Goal: Information Seeking & Learning: Learn about a topic

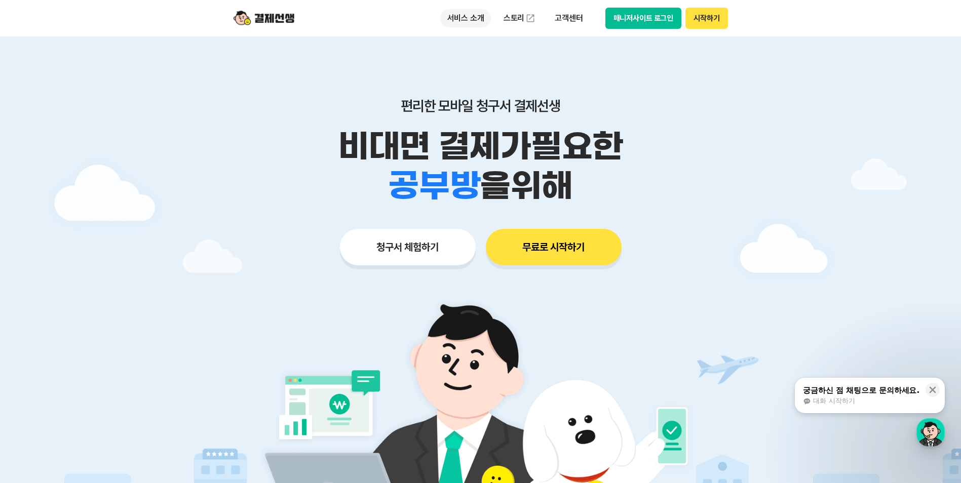
click at [477, 20] on p "서비스 소개" at bounding box center [465, 18] width 51 height 18
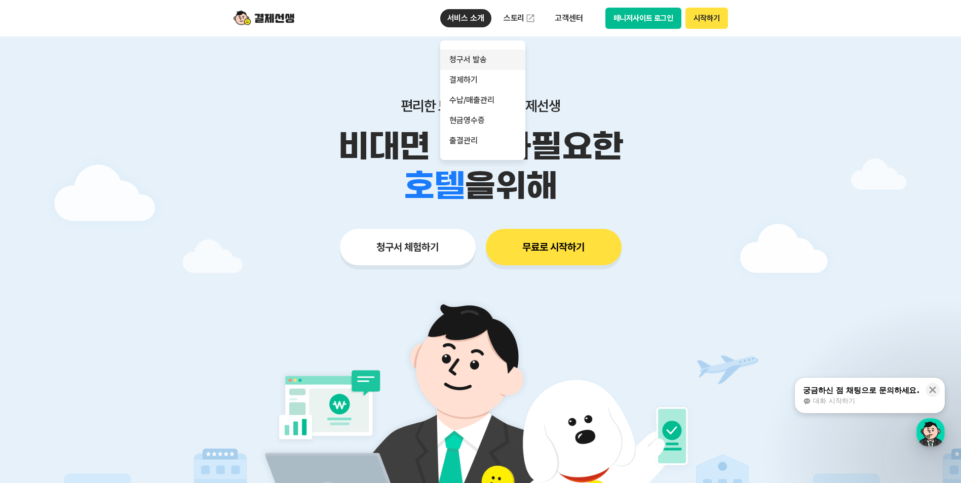
click at [484, 56] on link "청구서 발송" at bounding box center [482, 60] width 85 height 20
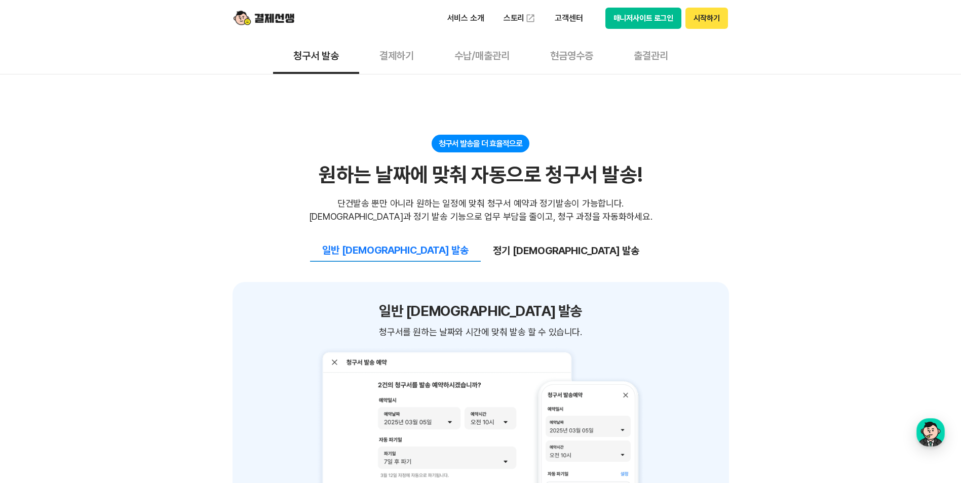
scroll to position [1013, 0]
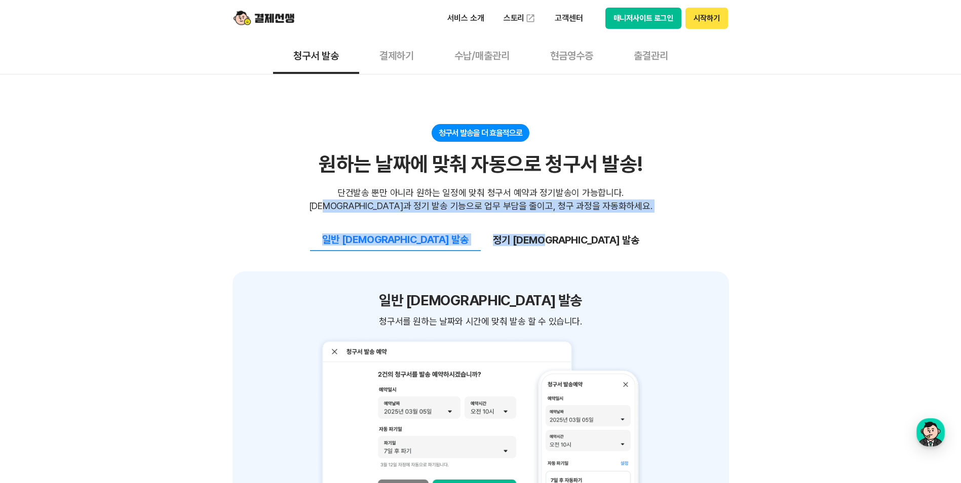
drag, startPoint x: 375, startPoint y: 132, endPoint x: 563, endPoint y: 146, distance: 188.5
click at [563, 146] on section "청구서 발송을 더 효율적으로 원하는 날짜에 맞춰 자동으로 청구서 발송! 원하는 날짜에 맞춰 자동으로 청구서 발송! 단건발송 뿐만 아니라 원하는…" at bounding box center [481, 329] width 497 height 411
drag, startPoint x: 563, startPoint y: 146, endPoint x: 577, endPoint y: 166, distance: 24.0
click at [577, 213] on div "일반 [DEMOGRAPHIC_DATA] 발송 정기 [DEMOGRAPHIC_DATA] 발송" at bounding box center [481, 232] width 497 height 39
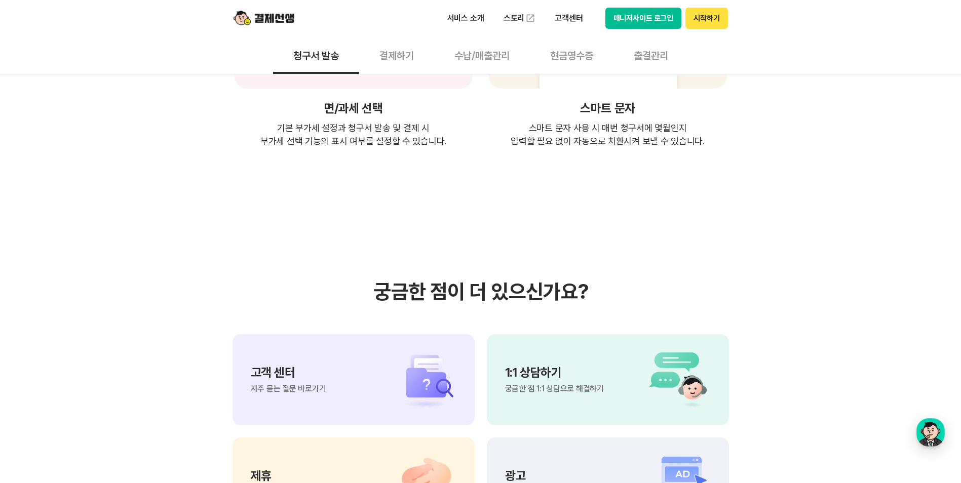
scroll to position [2229, 0]
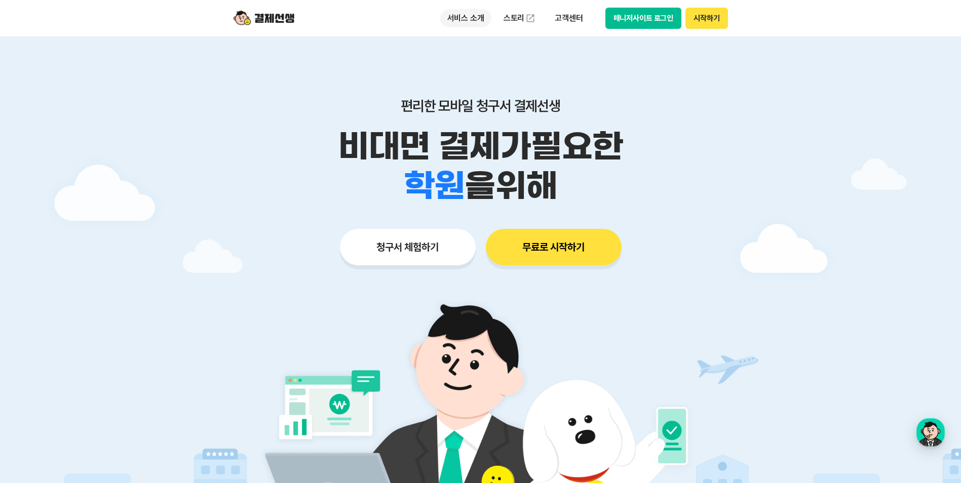
click at [468, 18] on p "서비스 소개" at bounding box center [465, 18] width 51 height 18
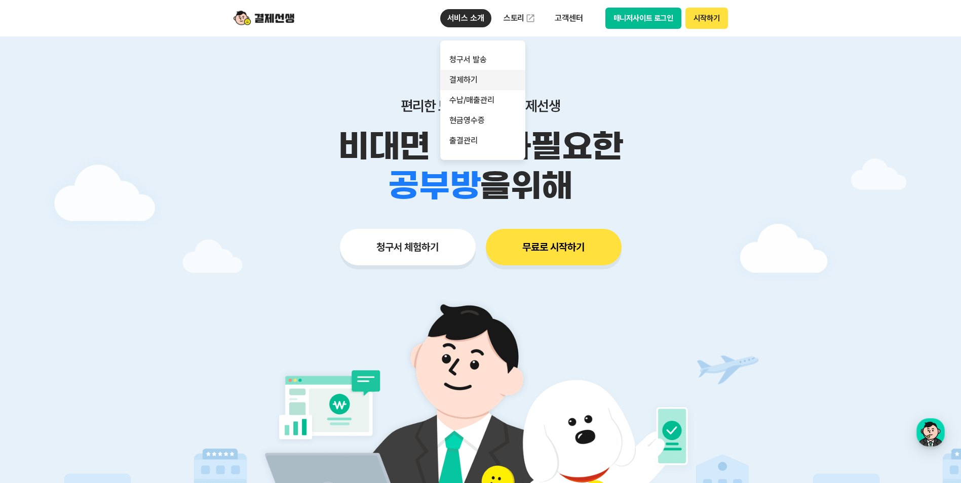
click at [472, 73] on link "결제하기" at bounding box center [482, 80] width 85 height 20
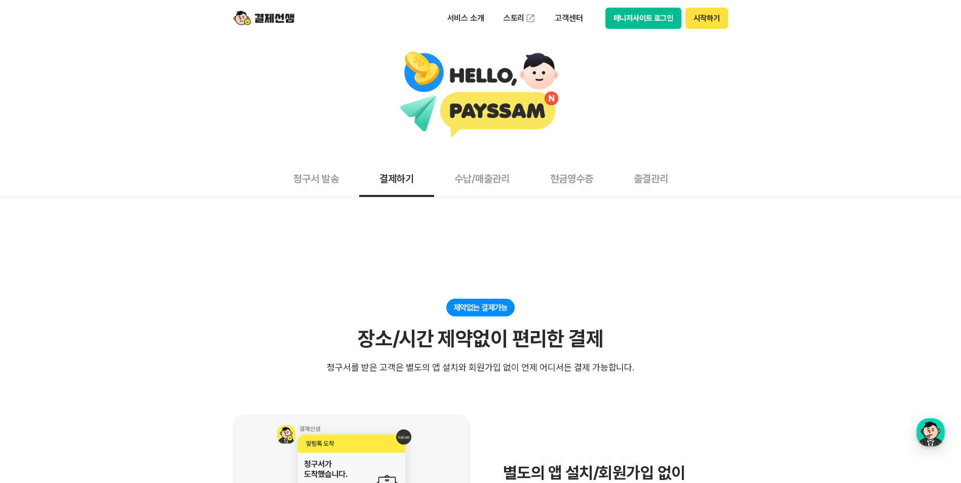
click at [493, 180] on button "수납/매출관리" at bounding box center [482, 178] width 96 height 37
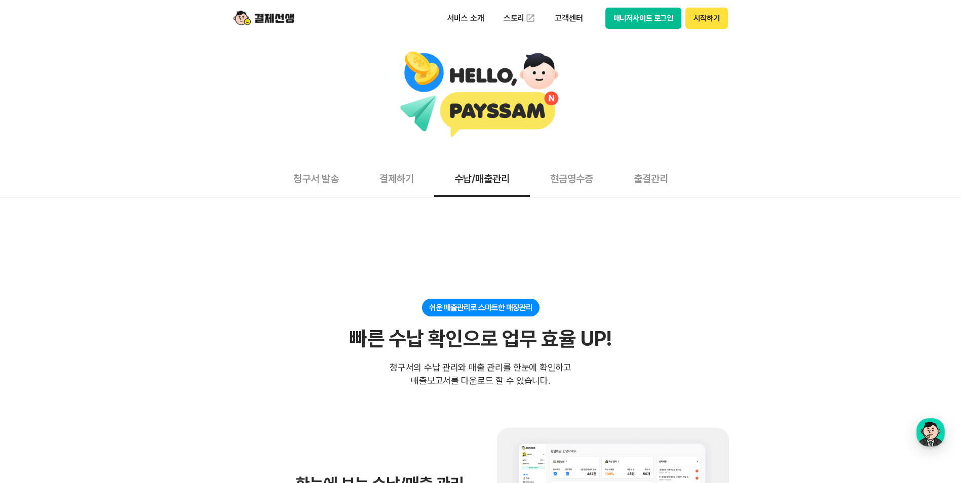
click at [396, 189] on button "결제하기" at bounding box center [396, 178] width 75 height 37
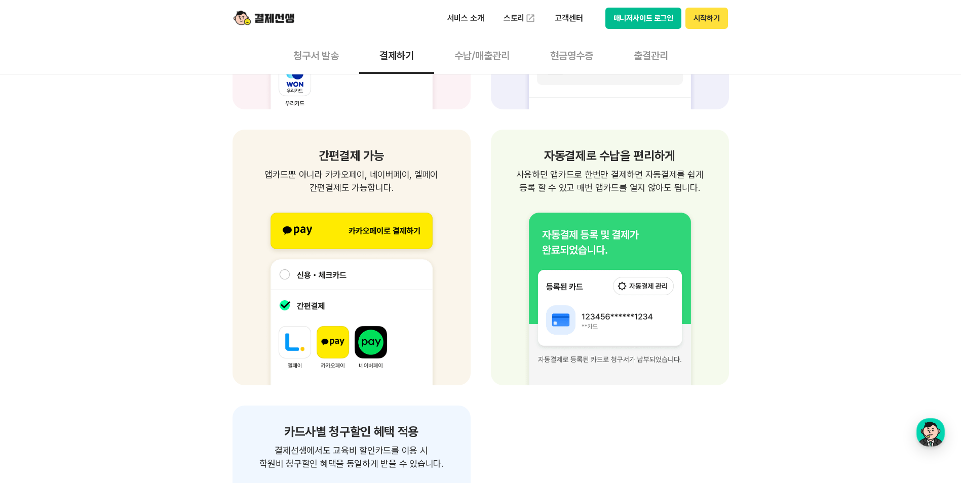
scroll to position [1520, 0]
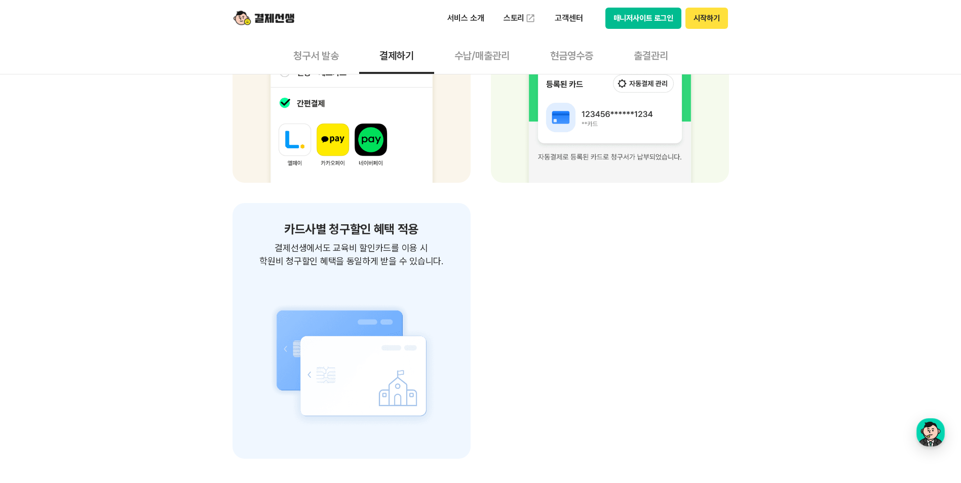
click at [490, 52] on button "수납/매출관리" at bounding box center [482, 54] width 96 height 37
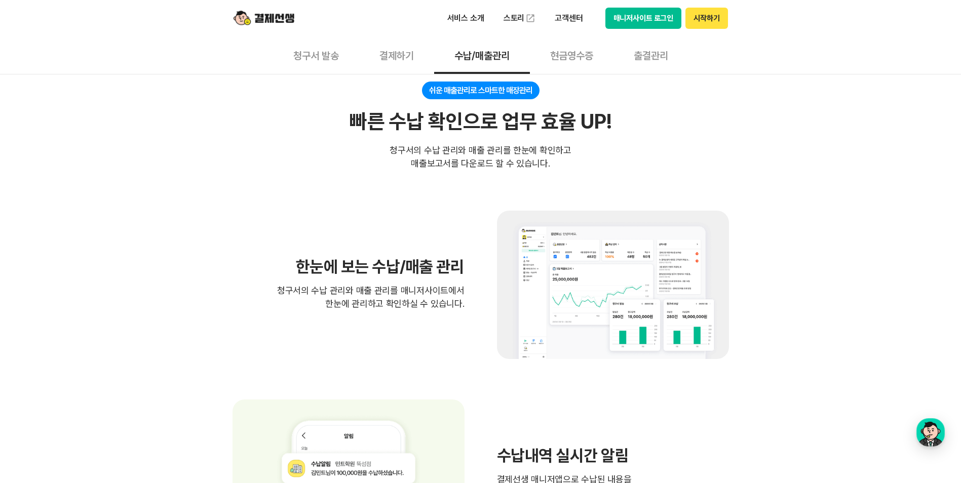
scroll to position [152, 0]
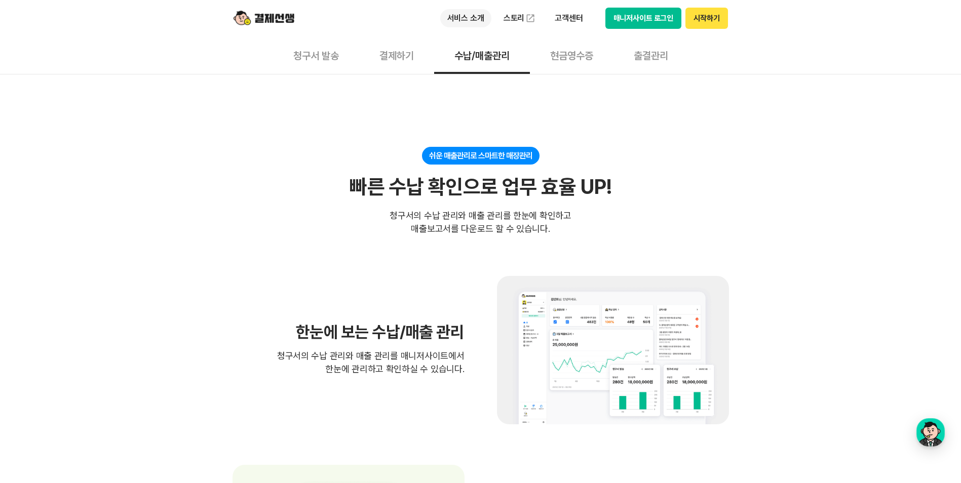
click at [462, 22] on p "서비스 소개" at bounding box center [465, 18] width 51 height 18
click at [729, 121] on main "청구서 발송 결제하기 수납/매출관리 현금영수증 출결관리 쉬운 매출관리로 스마트한 매장관리 빠른 수납 확인으로 업무 효율 UP! 빠른 수납 확인…" at bounding box center [480, 437] width 961 height 1106
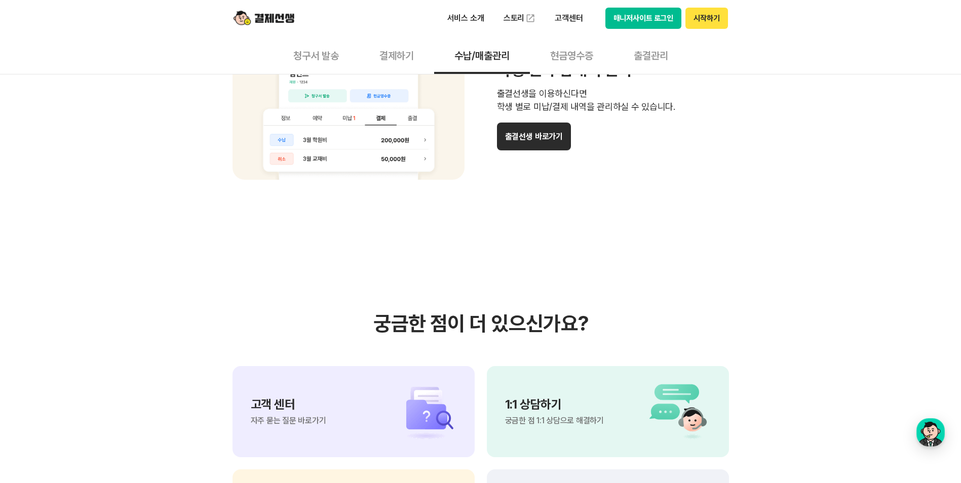
scroll to position [1216, 0]
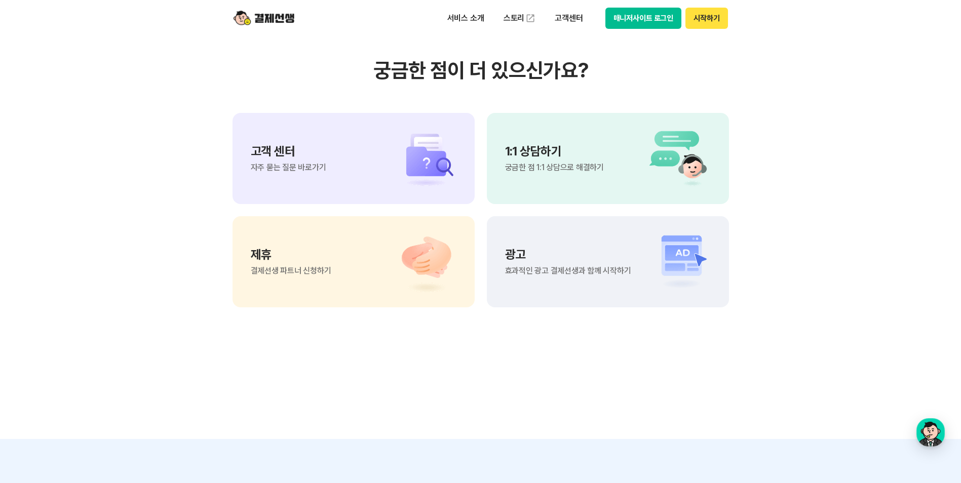
click at [569, 267] on span "효과적인 광고 결제선생과 함께 시작하기" at bounding box center [568, 271] width 126 height 8
click at [503, 378] on section "궁금한 점이 더 있으신가요? 고객 센터 자주 묻는 질문 바로가기 1:1 상담하기 궁금한 점 1:1 상담으로 해결하기 제휴 결제선생 파트너 신청…" at bounding box center [480, 183] width 961 height 513
click at [714, 20] on button "시작하기" at bounding box center [707, 18] width 42 height 21
click at [474, 15] on p "서비스 소개" at bounding box center [465, 18] width 51 height 18
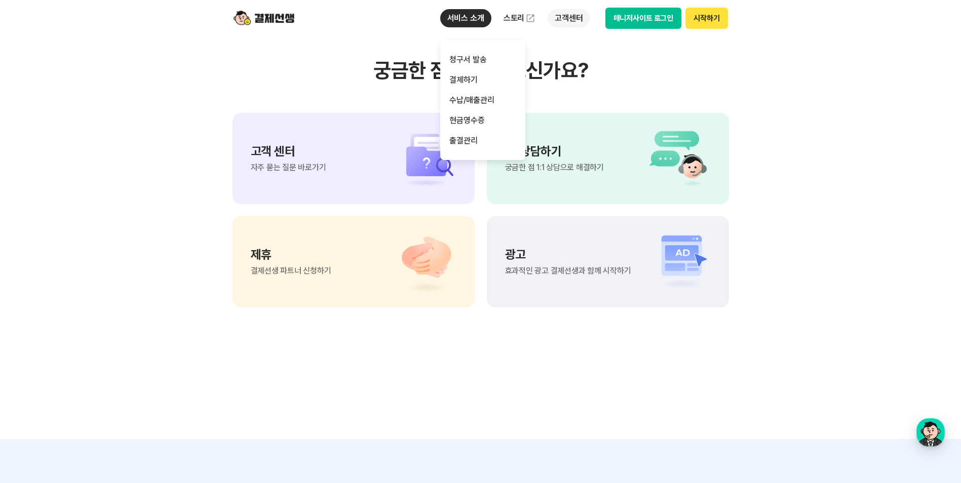
click at [562, 17] on p "고객센터" at bounding box center [569, 18] width 42 height 18
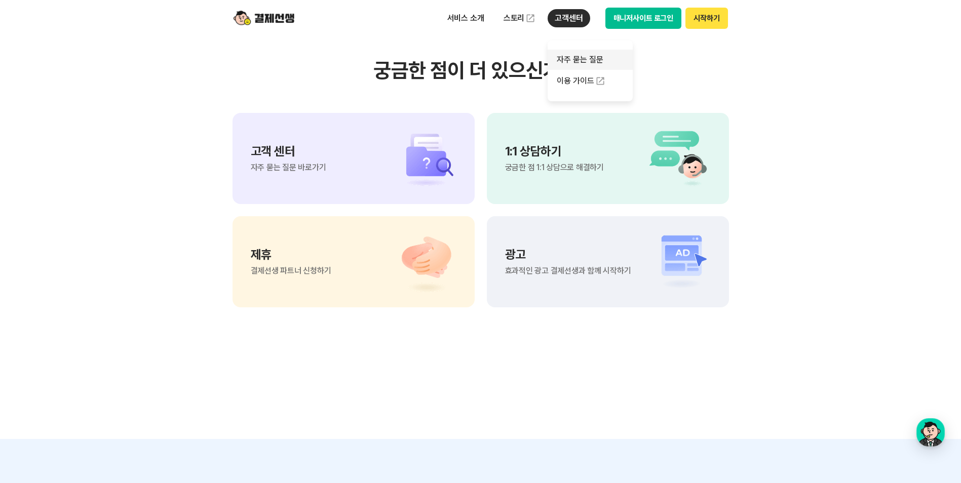
click at [579, 62] on link "자주 묻는 질문" at bounding box center [590, 60] width 85 height 20
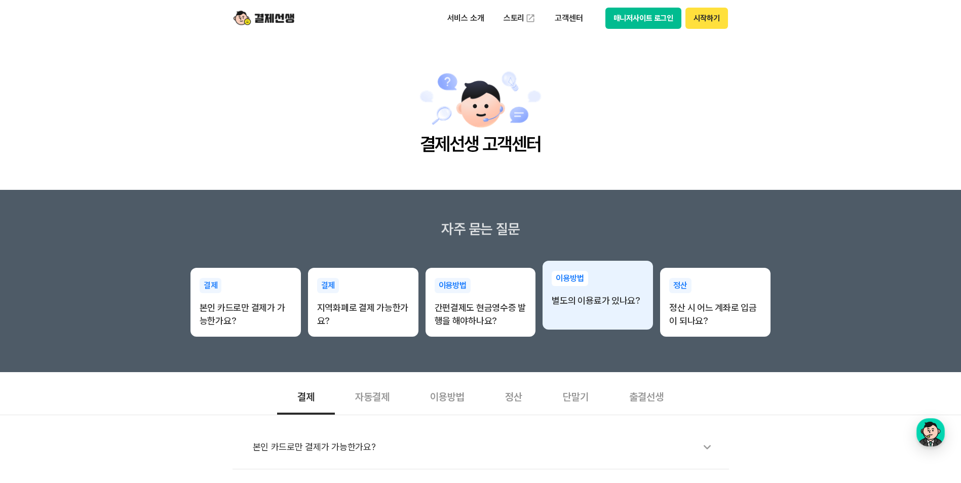
click at [610, 315] on div "이용방법 별도의 이용료가 있나요?" at bounding box center [598, 289] width 110 height 57
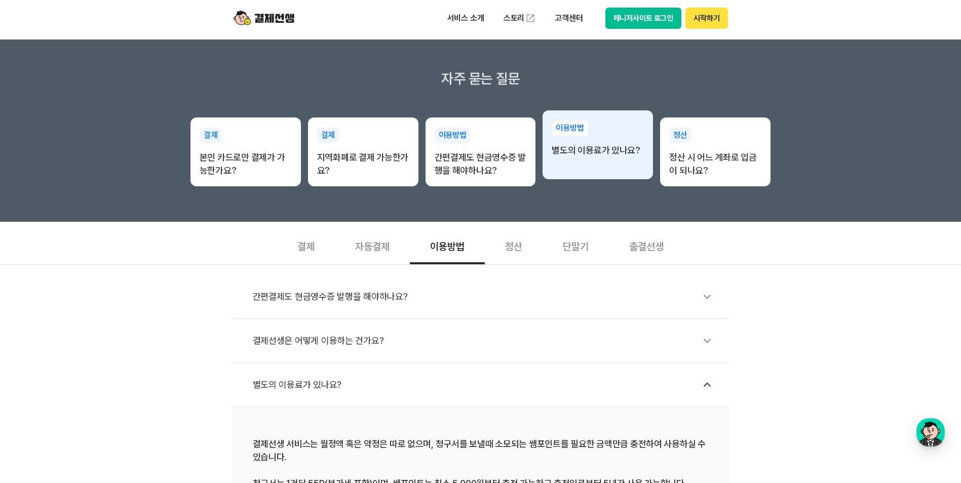
scroll to position [152, 0]
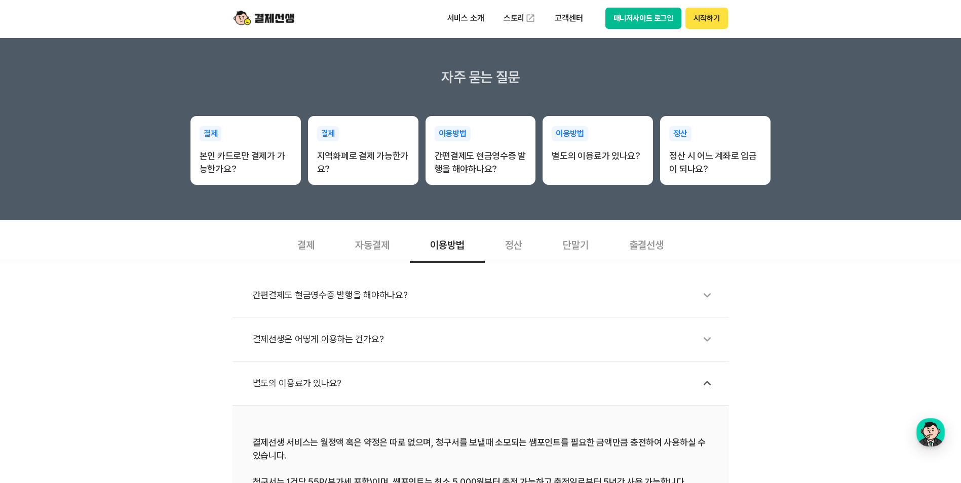
click at [590, 249] on div "단말기" at bounding box center [576, 243] width 66 height 37
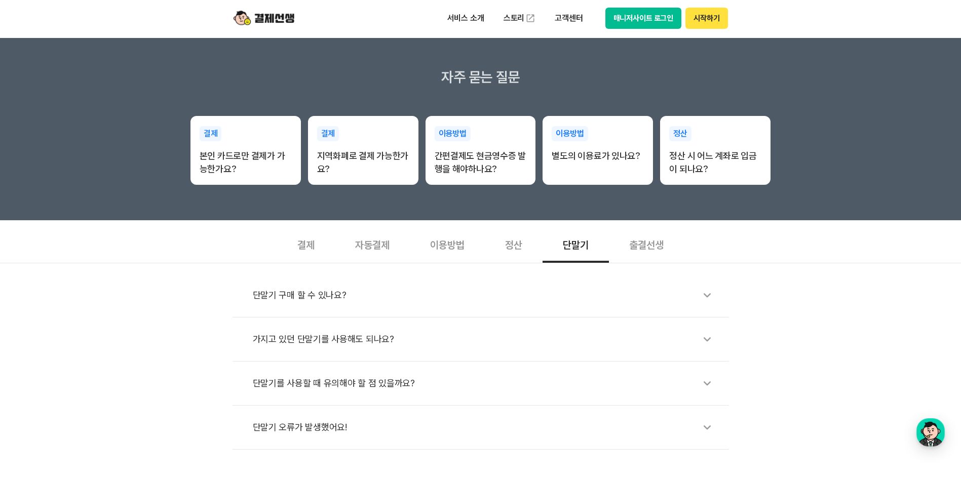
click at [421, 345] on div "가지고 있던 단말기를 사용해도 되나요?" at bounding box center [486, 339] width 466 height 23
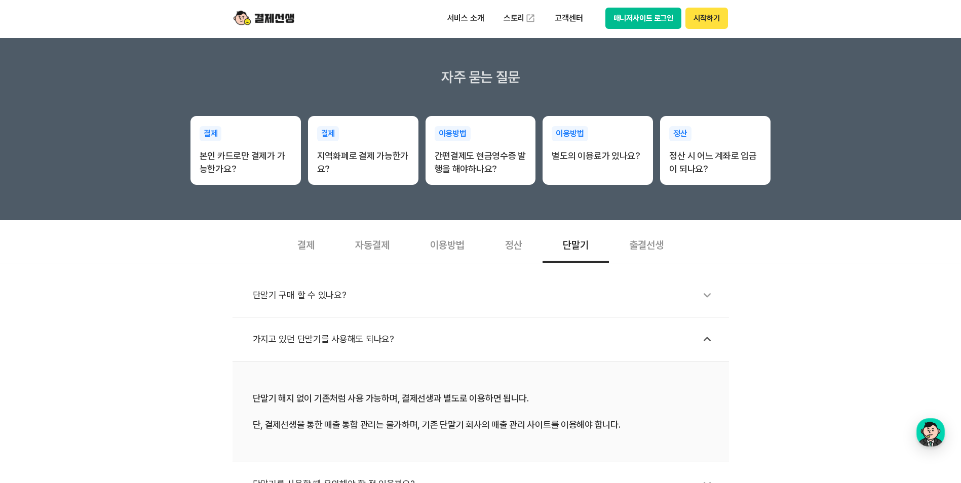
click at [396, 338] on div "가지고 있던 단말기를 사용해도 되나요?" at bounding box center [486, 339] width 466 height 23
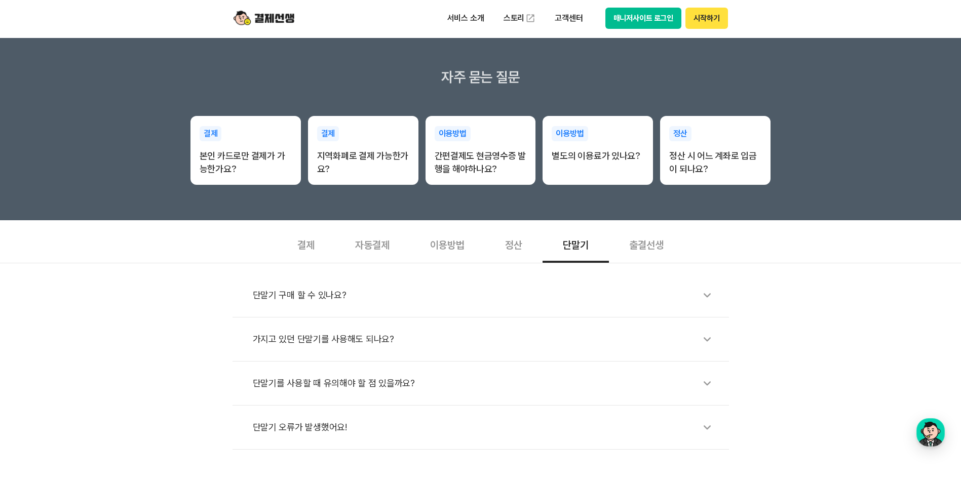
click at [379, 291] on div "단말기 구매 할 수 있나요?" at bounding box center [486, 295] width 466 height 23
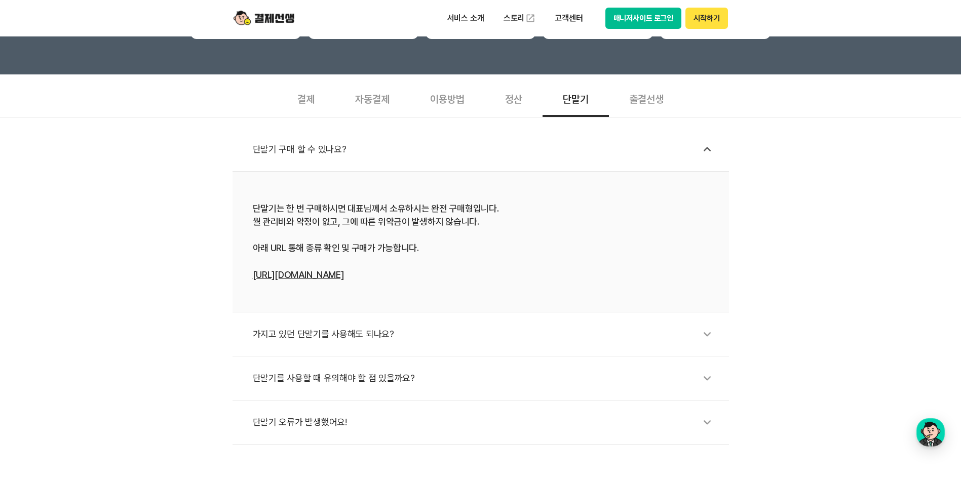
scroll to position [304, 0]
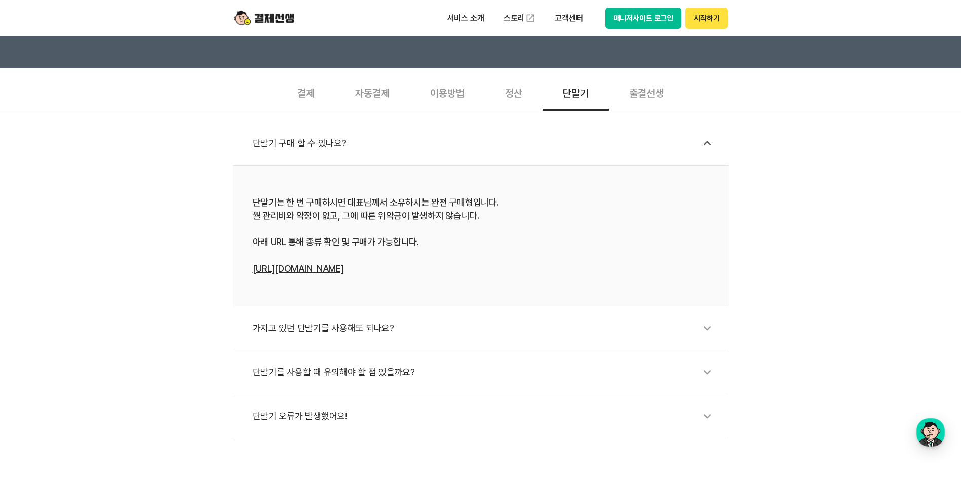
click at [344, 269] on link "[URL][DOMAIN_NAME]" at bounding box center [298, 268] width 91 height 11
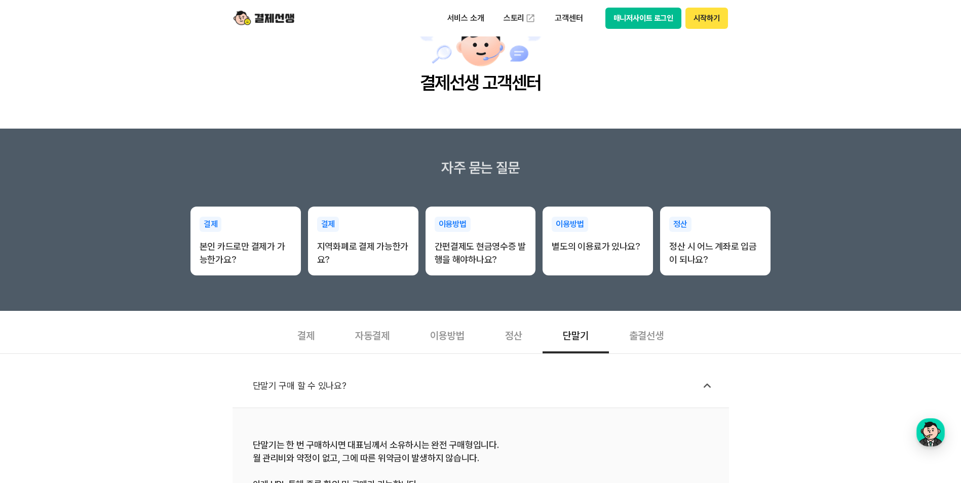
scroll to position [51, 0]
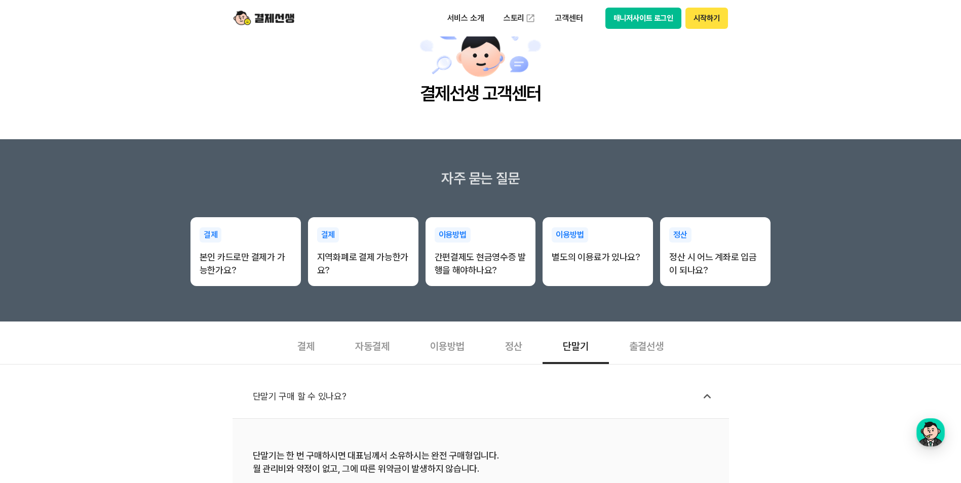
click at [306, 346] on div "결제" at bounding box center [306, 345] width 58 height 37
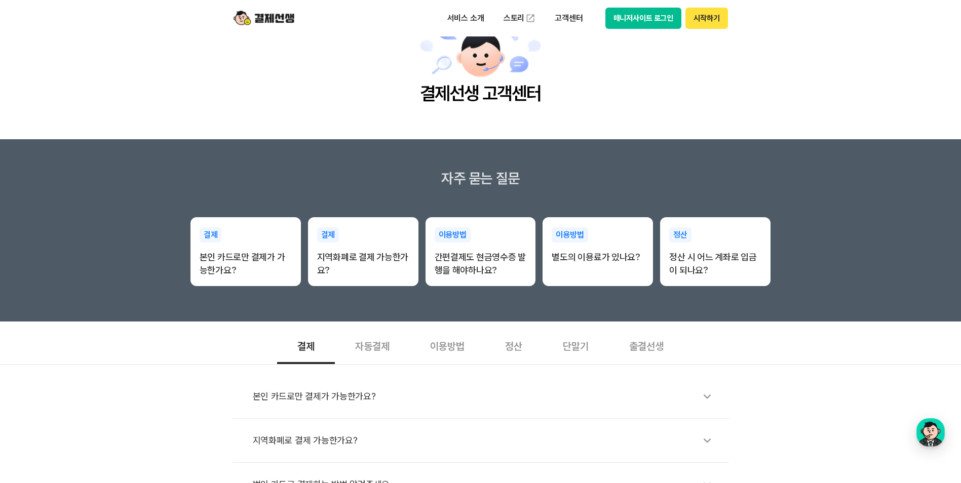
click at [369, 346] on div "자동결제" at bounding box center [372, 345] width 75 height 37
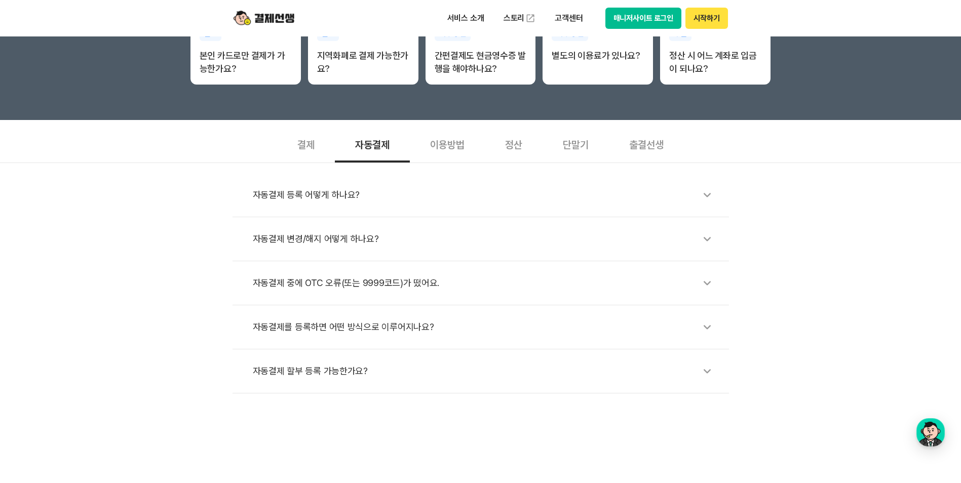
scroll to position [253, 0]
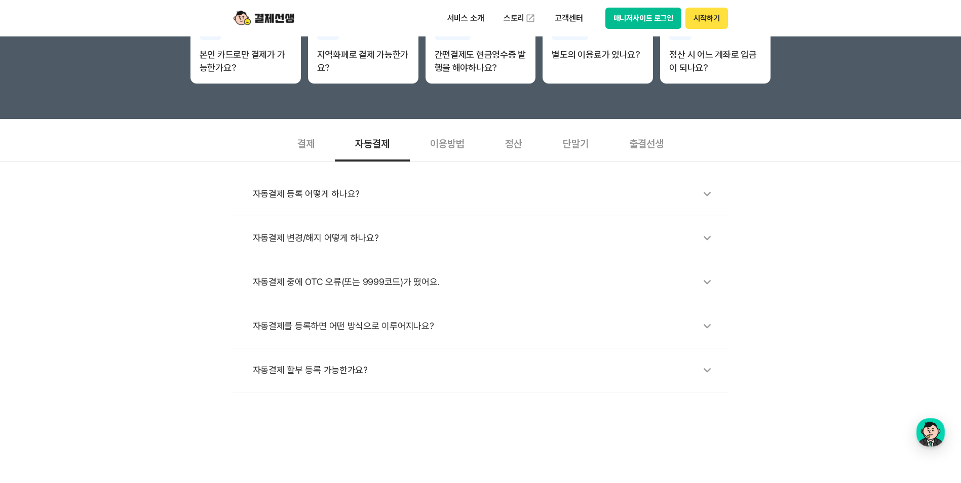
click at [375, 326] on div "자동결제를 등록하면 어떤 방식으로 이루어지나요?" at bounding box center [486, 326] width 466 height 23
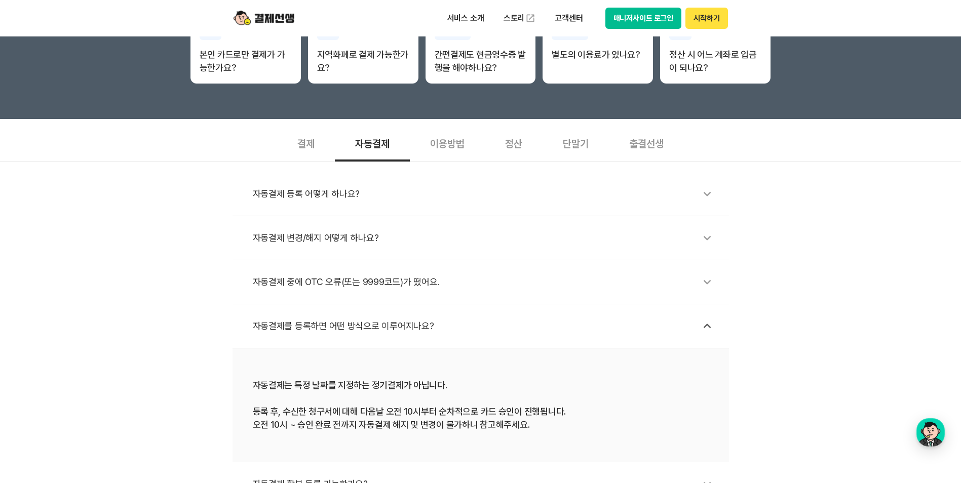
click at [375, 326] on div "자동결제를 등록하면 어떤 방식으로 이루어지나요?" at bounding box center [486, 326] width 466 height 23
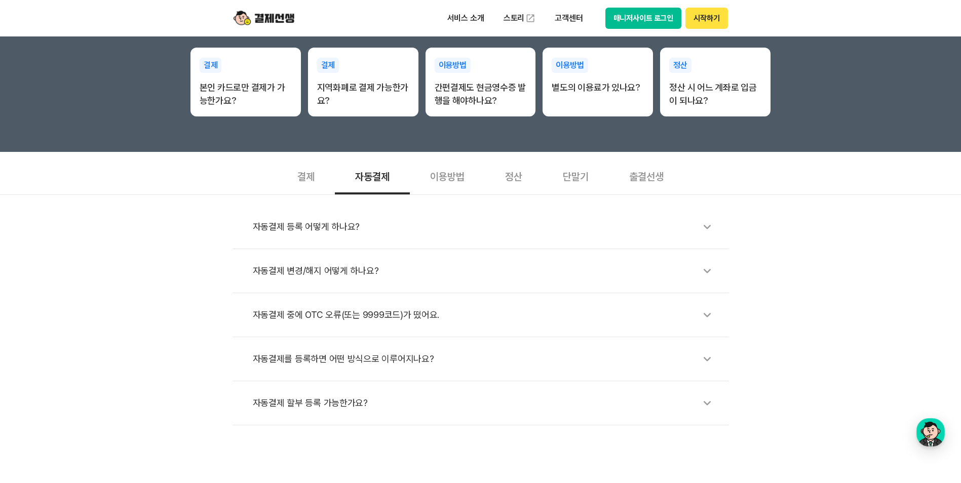
scroll to position [203, 0]
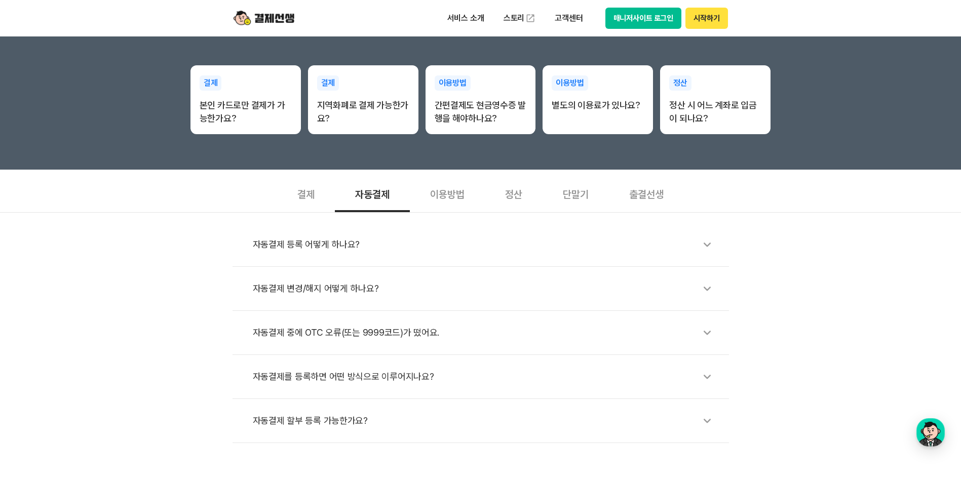
click at [446, 192] on div "이용방법" at bounding box center [447, 193] width 75 height 37
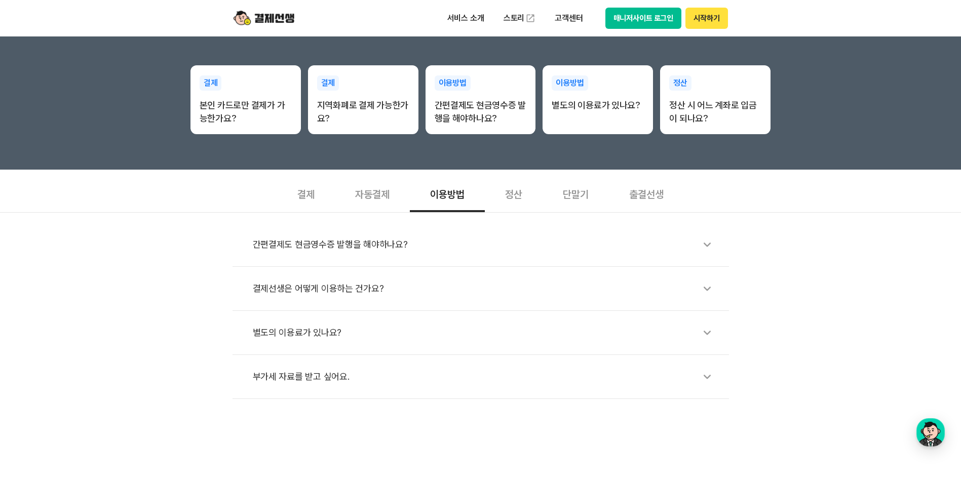
click at [403, 279] on div "결제선생은 어떻게 이용하는 건가요?" at bounding box center [486, 288] width 466 height 23
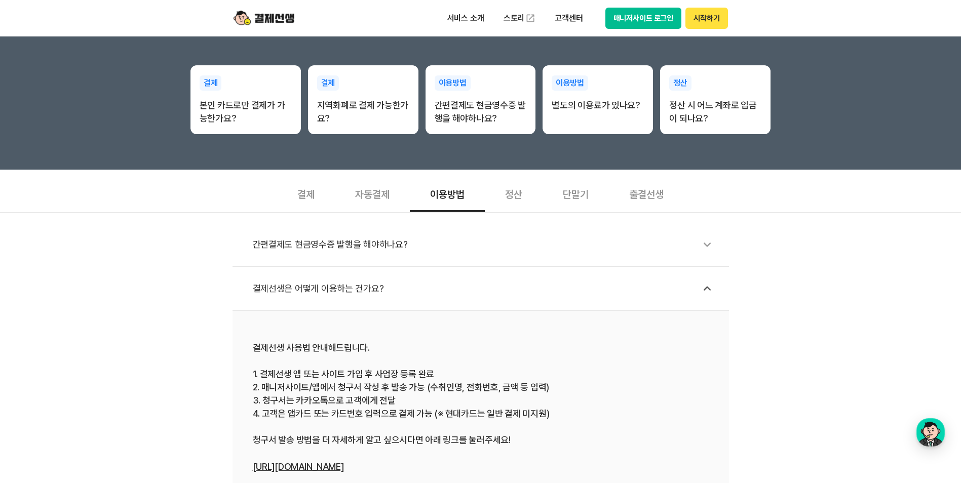
click at [403, 279] on div "결제선생은 어떻게 이용하는 건가요?" at bounding box center [486, 288] width 466 height 23
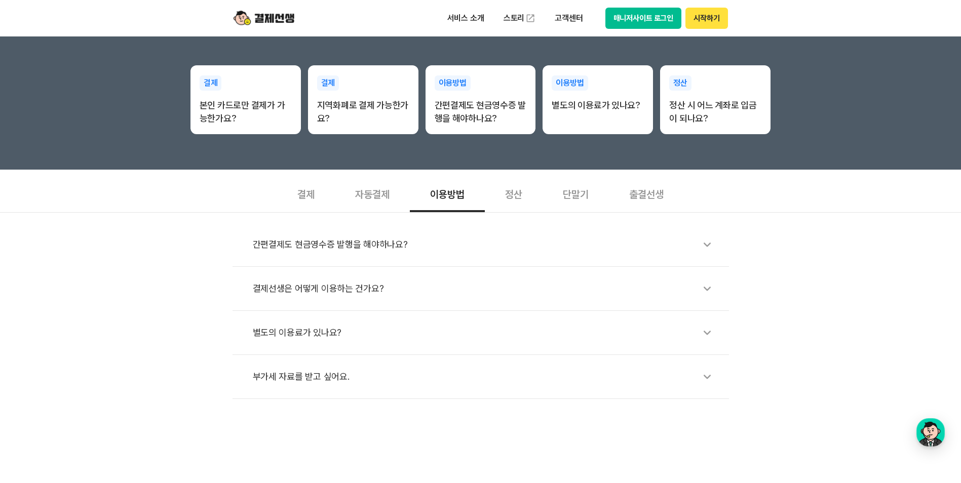
click at [573, 192] on div "단말기" at bounding box center [576, 193] width 66 height 37
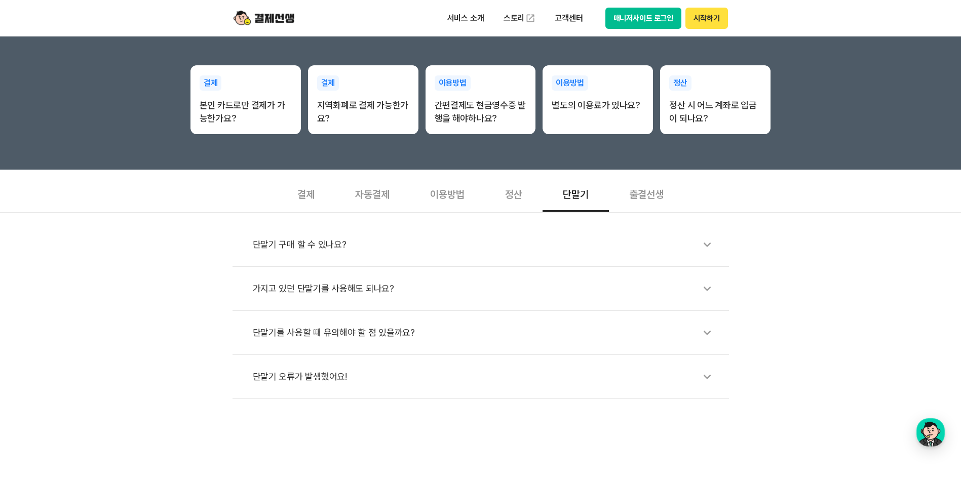
click at [651, 192] on div "출결선생" at bounding box center [646, 193] width 75 height 37
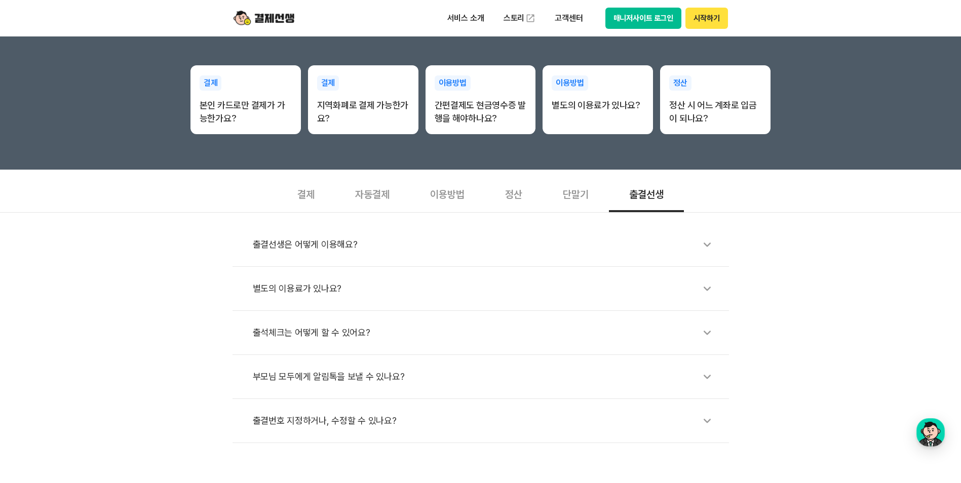
click at [567, 194] on div "단말기" at bounding box center [576, 193] width 66 height 37
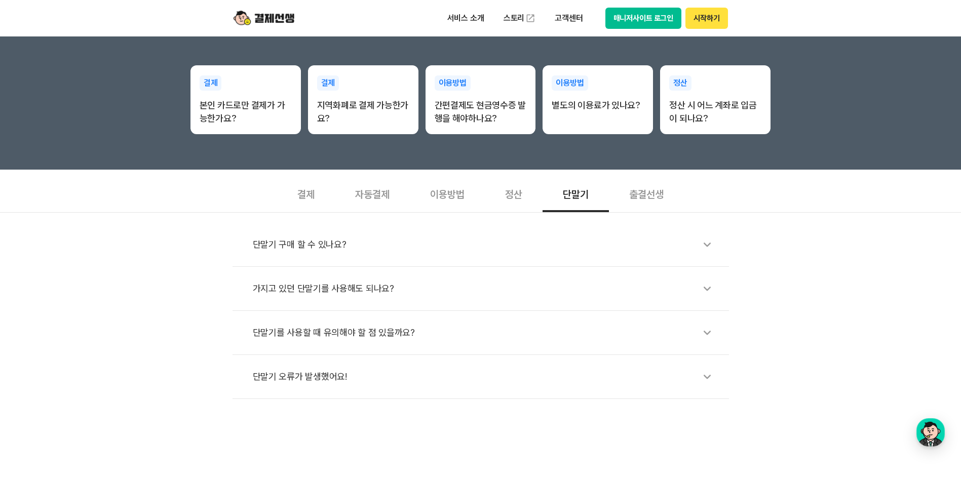
click at [514, 199] on div "정산" at bounding box center [514, 193] width 58 height 37
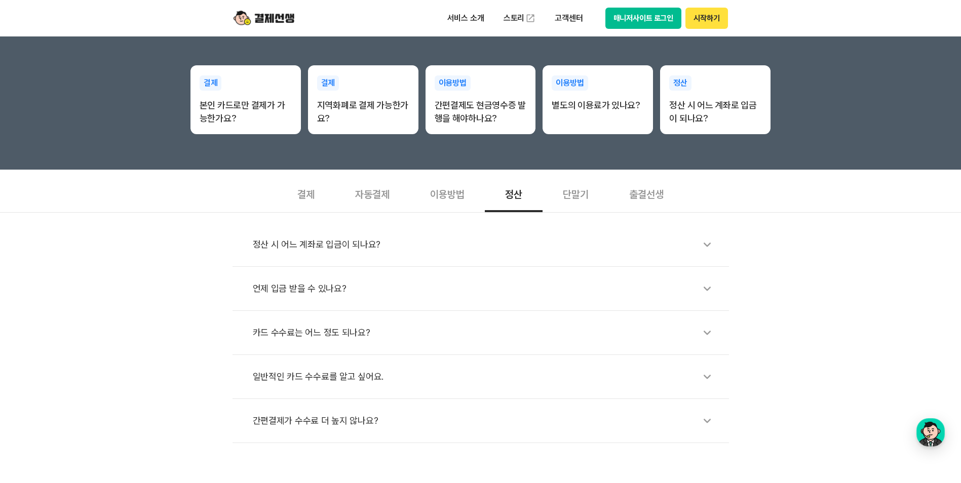
click at [439, 196] on div "이용방법" at bounding box center [447, 193] width 75 height 37
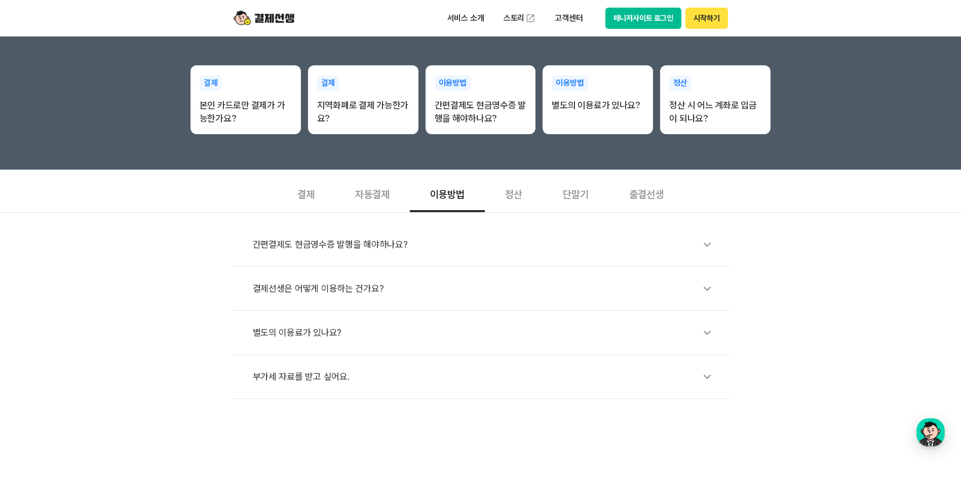
click at [323, 332] on div "별도의 이용료가 있나요?" at bounding box center [486, 332] width 466 height 23
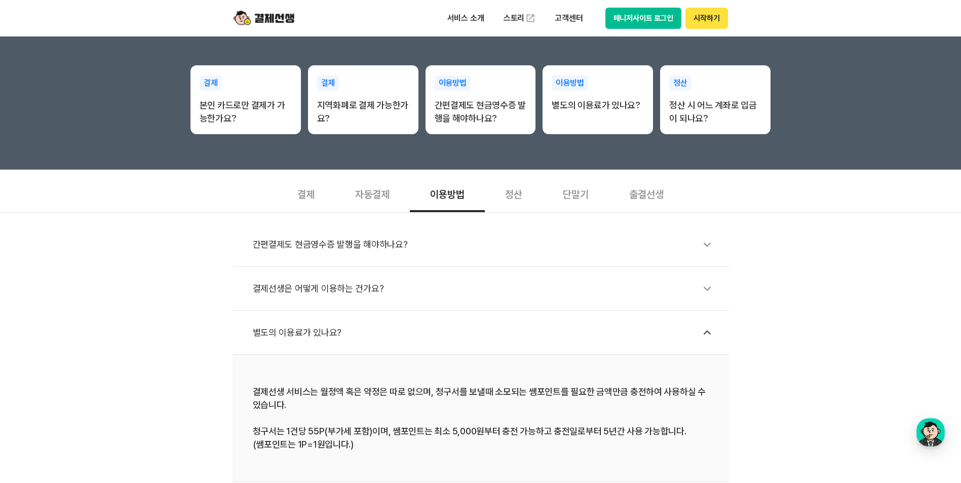
click at [323, 332] on div "별도의 이용료가 있나요?" at bounding box center [486, 332] width 466 height 23
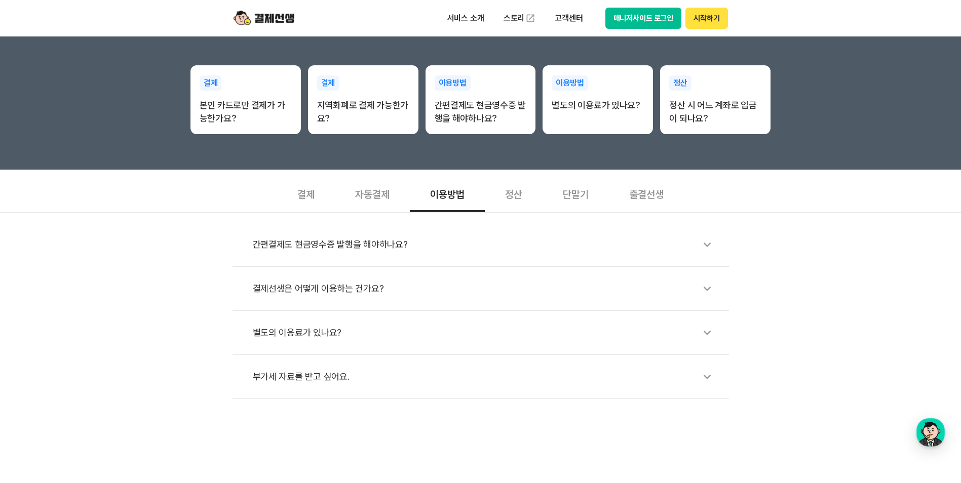
click at [345, 292] on div "결제선생은 어떻게 이용하는 건가요?" at bounding box center [486, 288] width 466 height 23
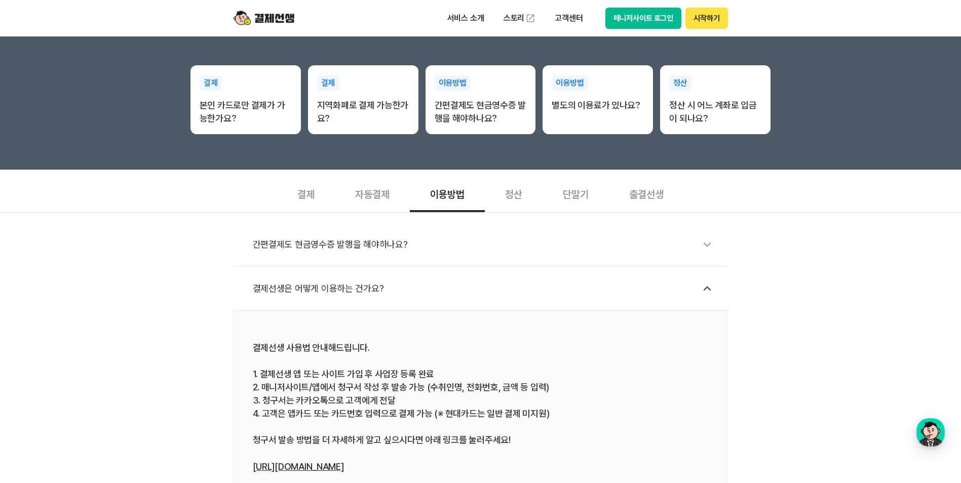
click at [345, 292] on div "결제선생은 어떻게 이용하는 건가요?" at bounding box center [486, 288] width 466 height 23
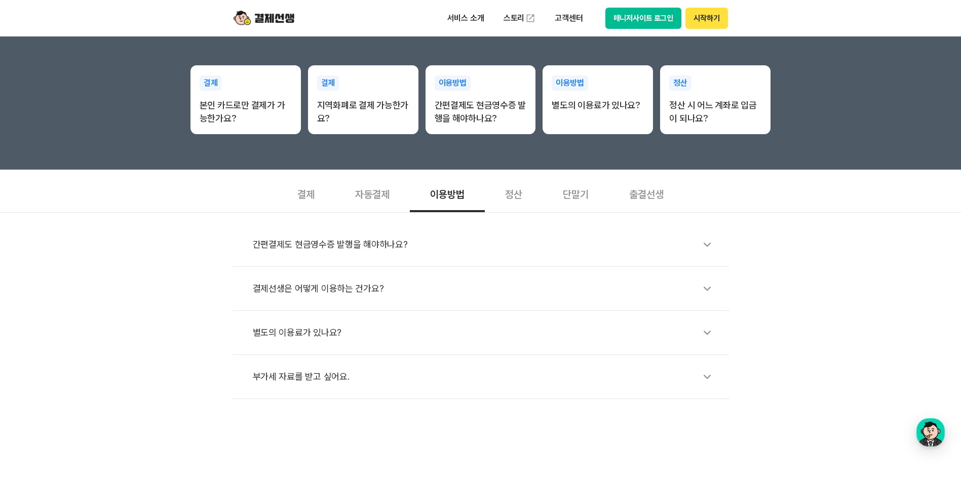
click at [313, 200] on div "결제" at bounding box center [306, 193] width 58 height 37
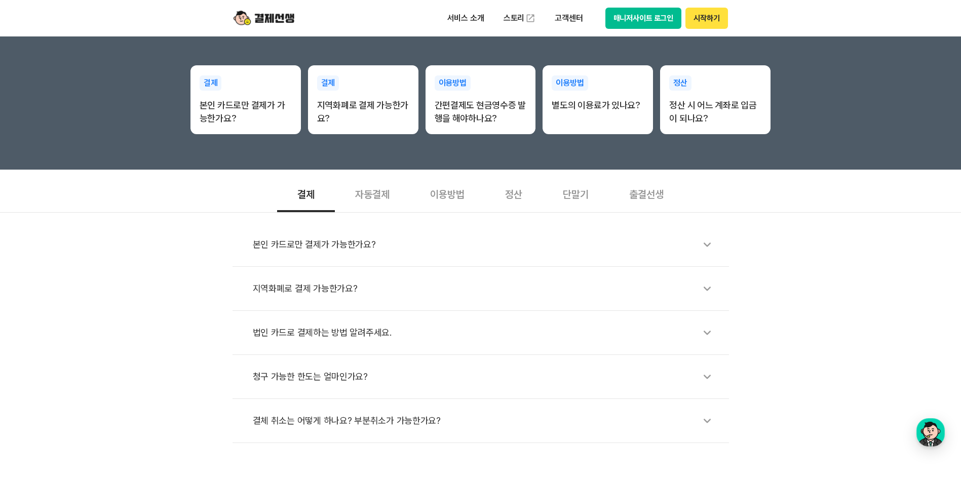
click at [521, 201] on div "정산" at bounding box center [514, 193] width 58 height 37
click at [512, 238] on div "정산 시 어느 계좌로 입금이 되나요?" at bounding box center [486, 244] width 466 height 23
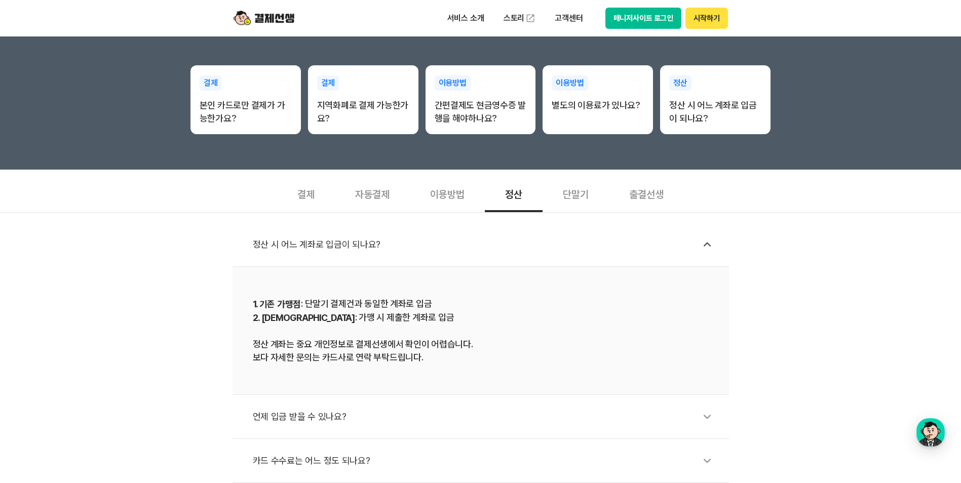
click at [512, 238] on div "정산 시 어느 계좌로 입금이 되나요?" at bounding box center [486, 244] width 466 height 23
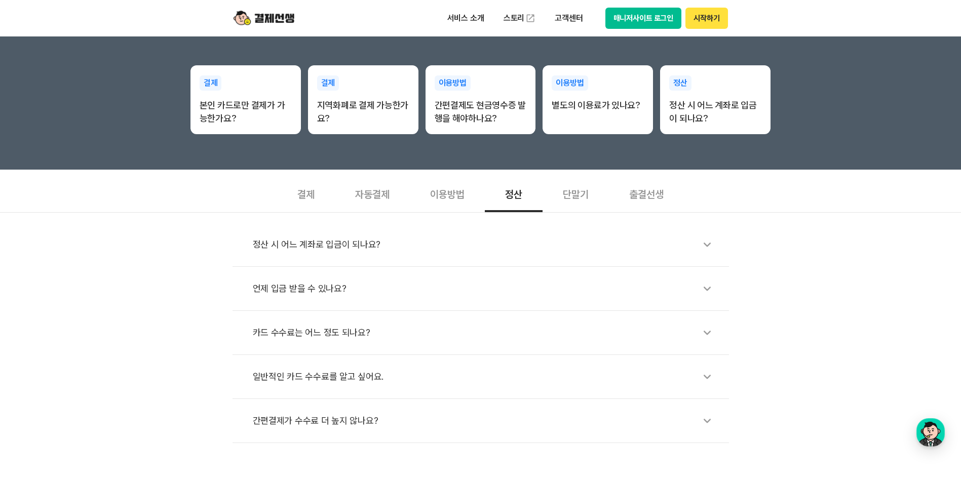
click at [500, 286] on div "언제 입금 받을 수 있나요?" at bounding box center [486, 288] width 466 height 23
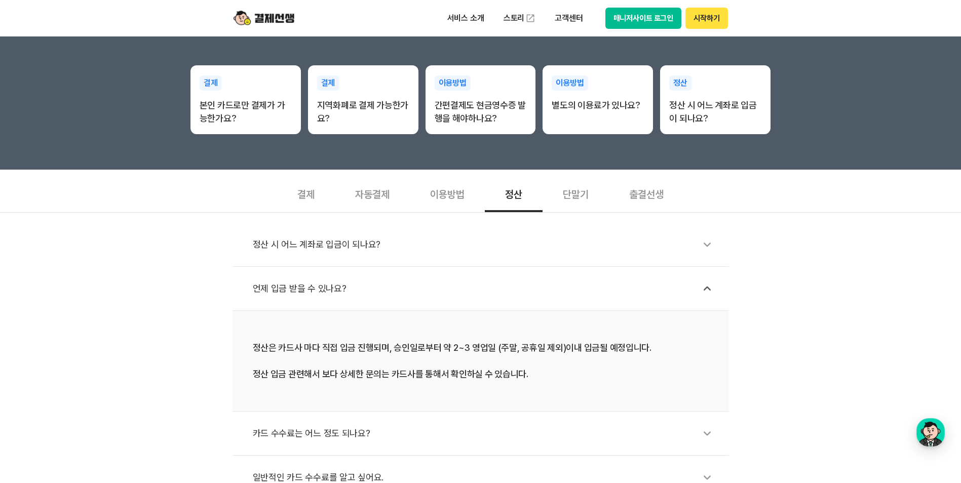
click at [644, 196] on div "출결선생" at bounding box center [646, 193] width 75 height 37
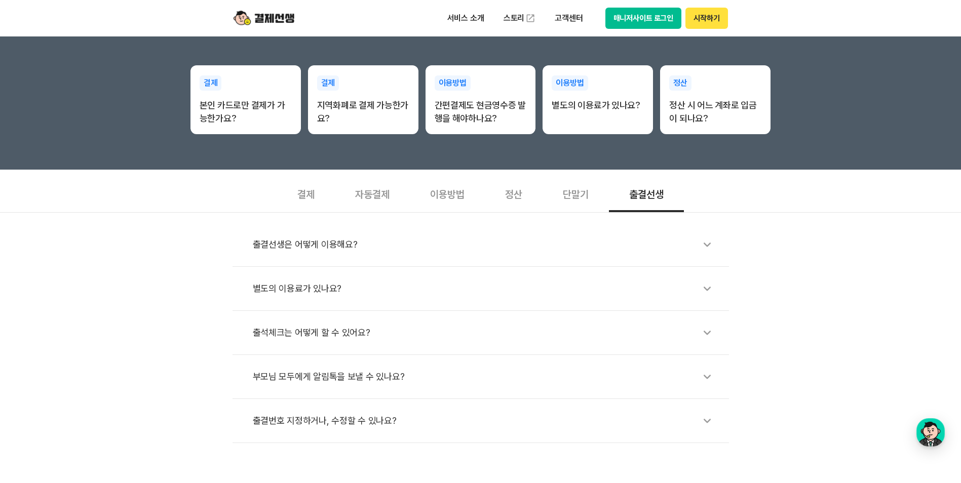
click at [582, 201] on div "단말기" at bounding box center [576, 193] width 66 height 37
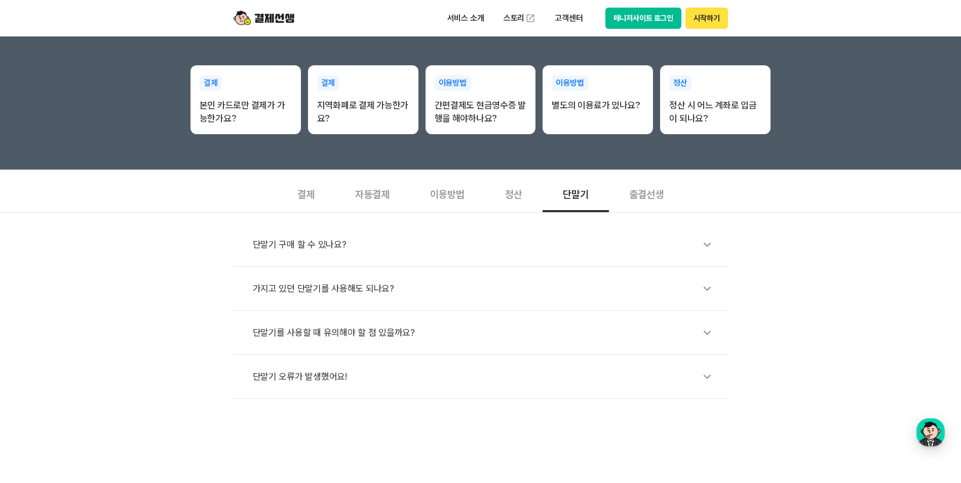
click at [501, 196] on div "정산" at bounding box center [514, 193] width 58 height 37
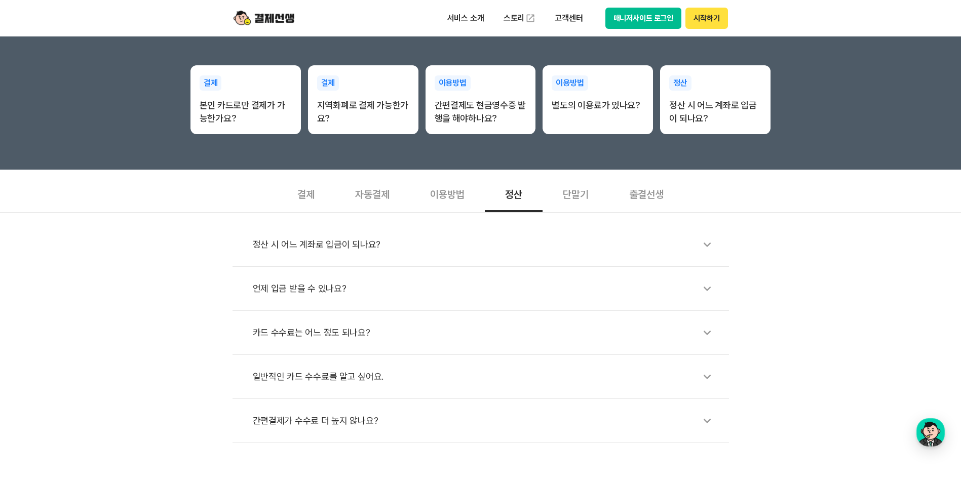
click at [443, 195] on div "이용방법" at bounding box center [447, 193] width 75 height 37
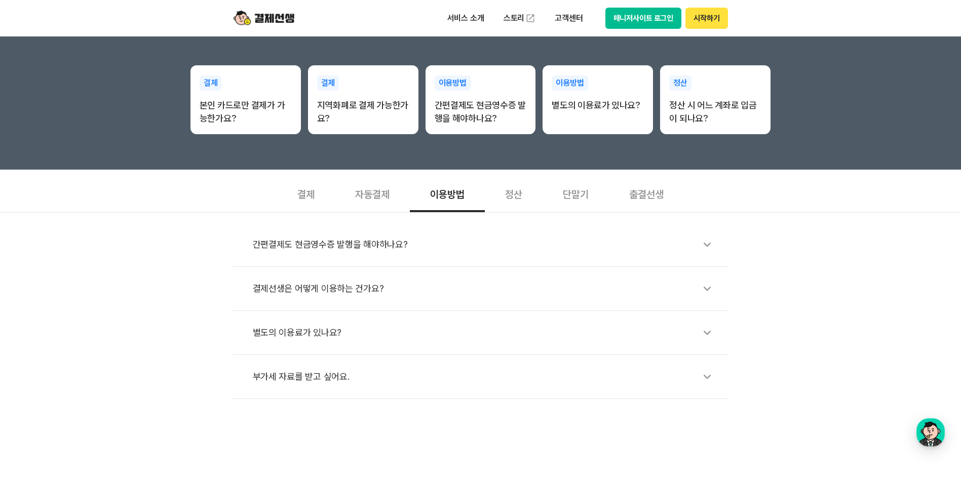
click at [345, 193] on div "자동결제" at bounding box center [372, 193] width 75 height 37
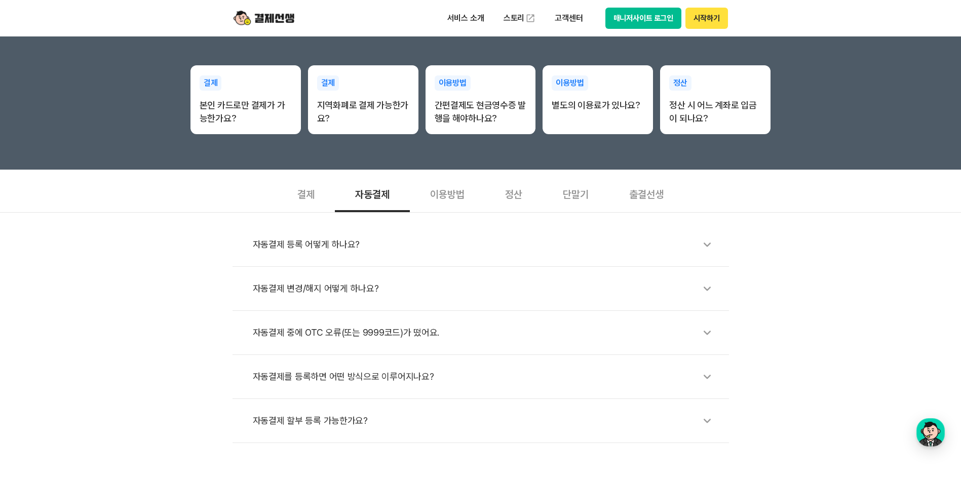
click at [305, 195] on div "결제" at bounding box center [306, 193] width 58 height 37
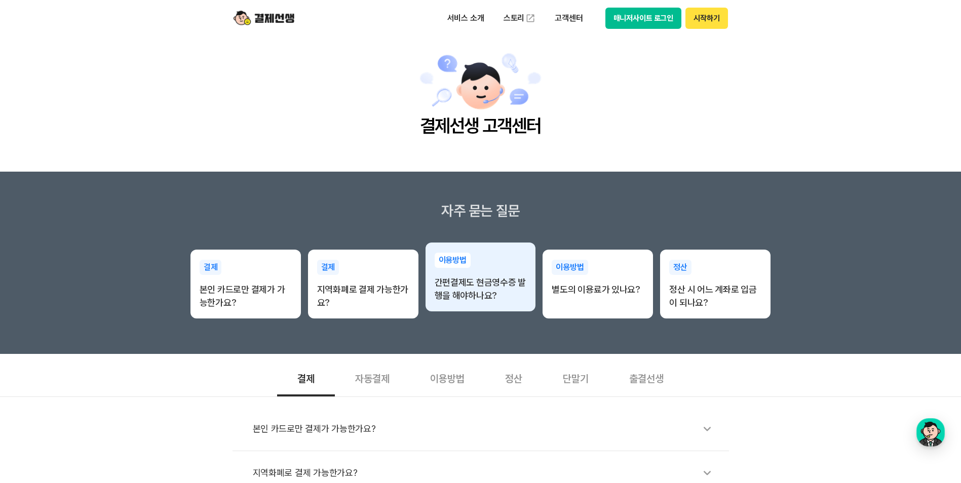
scroll to position [0, 0]
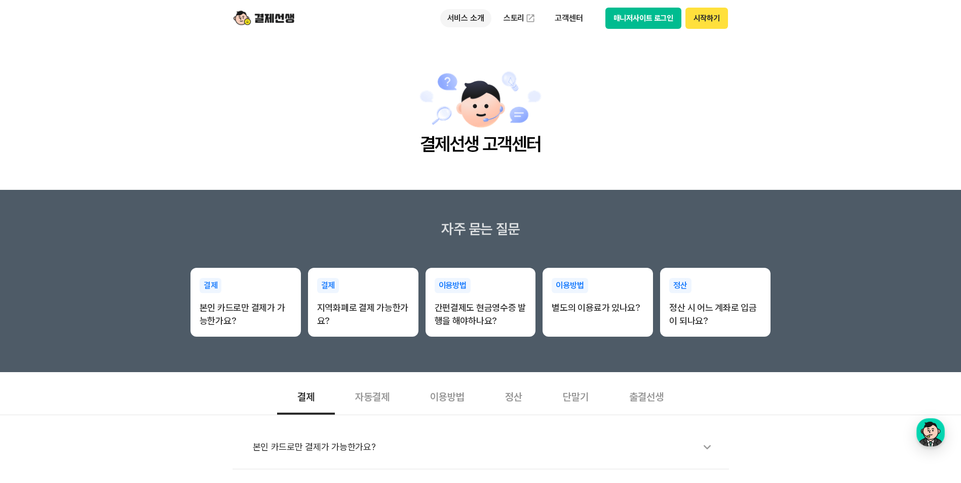
click at [480, 15] on p "서비스 소개" at bounding box center [465, 18] width 51 height 18
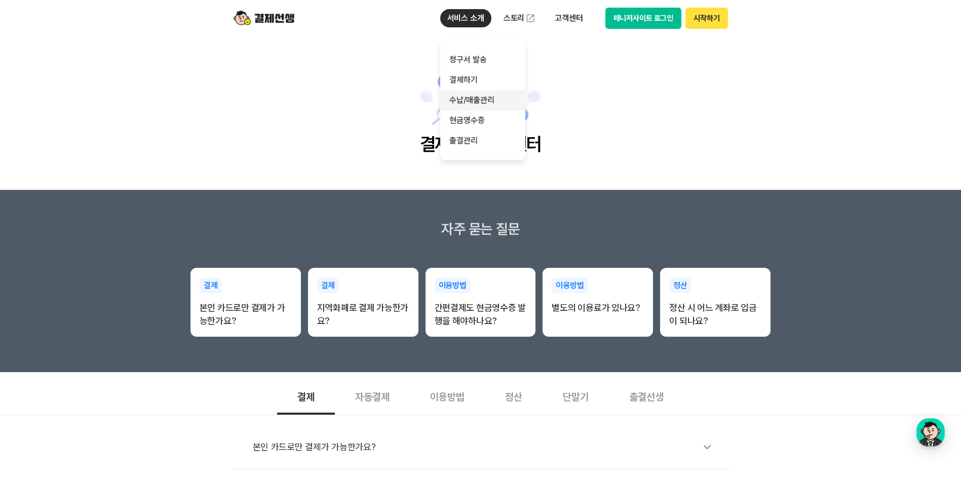
click at [491, 100] on link "수납/매출관리" at bounding box center [482, 100] width 85 height 20
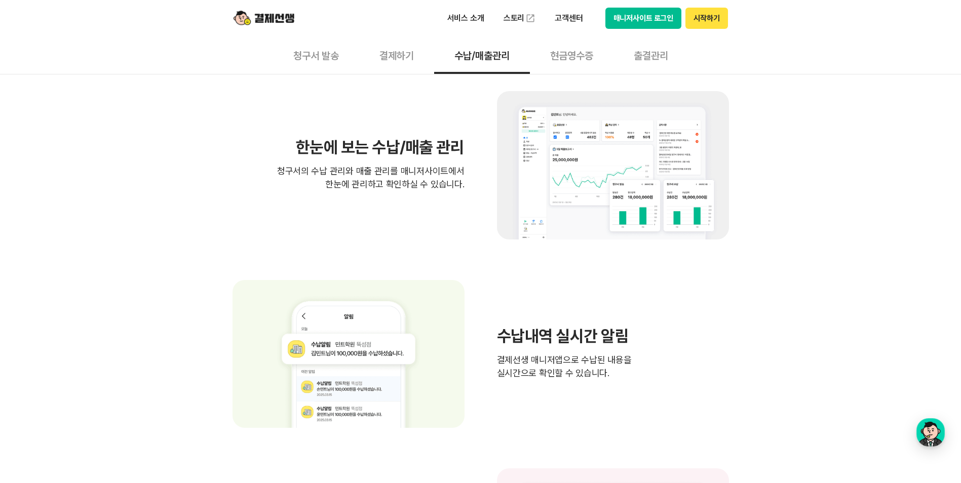
scroll to position [355, 0]
